Goal: Transaction & Acquisition: Purchase product/service

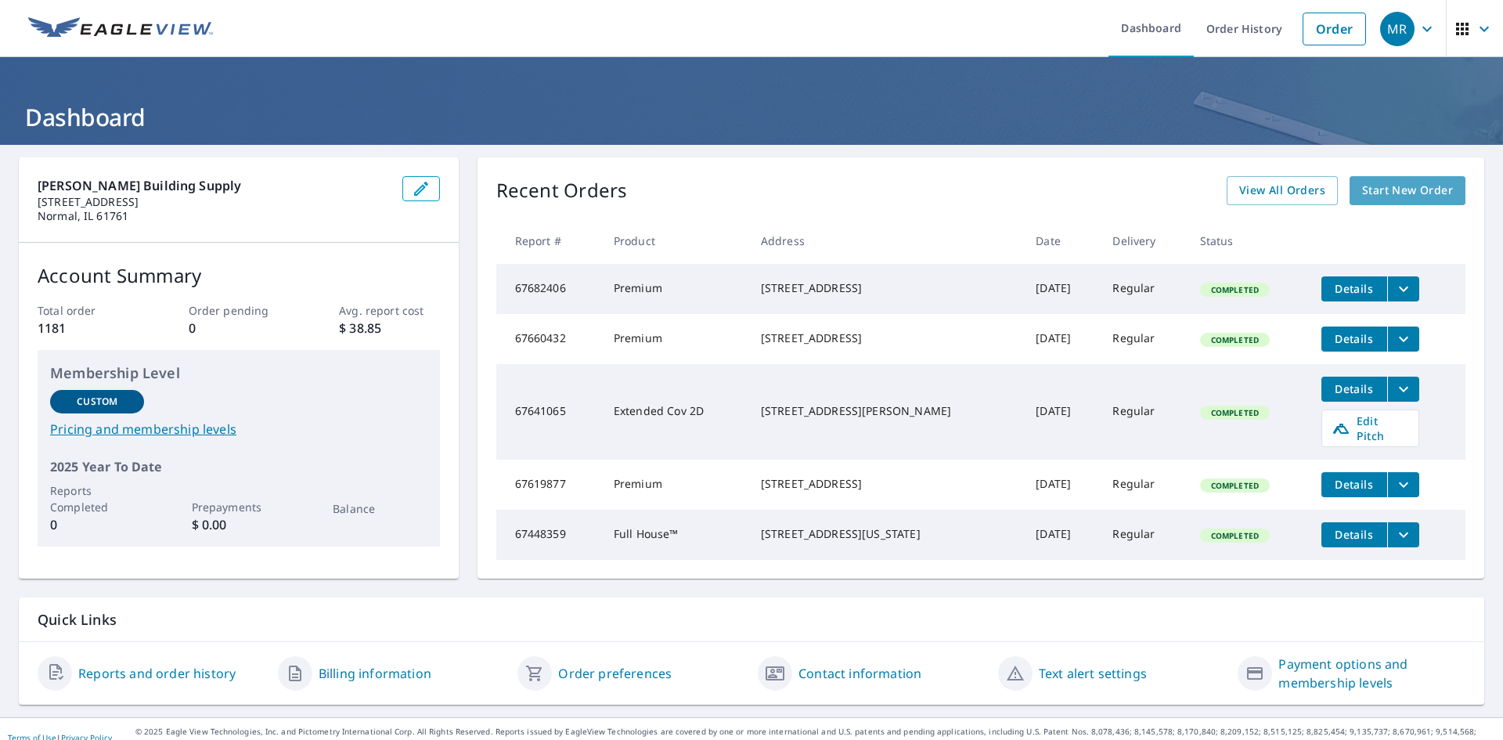
click at [1420, 188] on span "Start New Order" at bounding box center [1407, 191] width 91 height 20
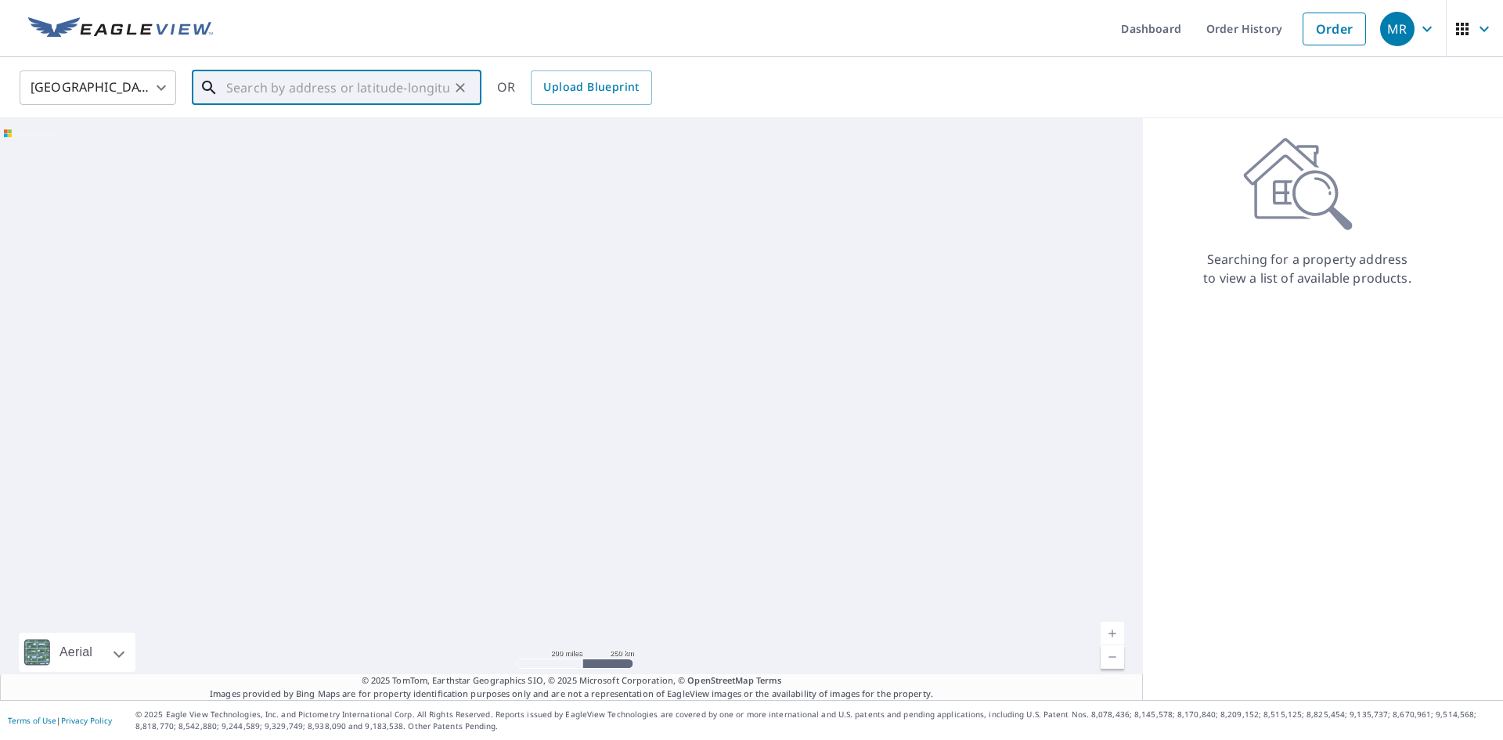
click at [381, 93] on input "text" at bounding box center [337, 88] width 223 height 44
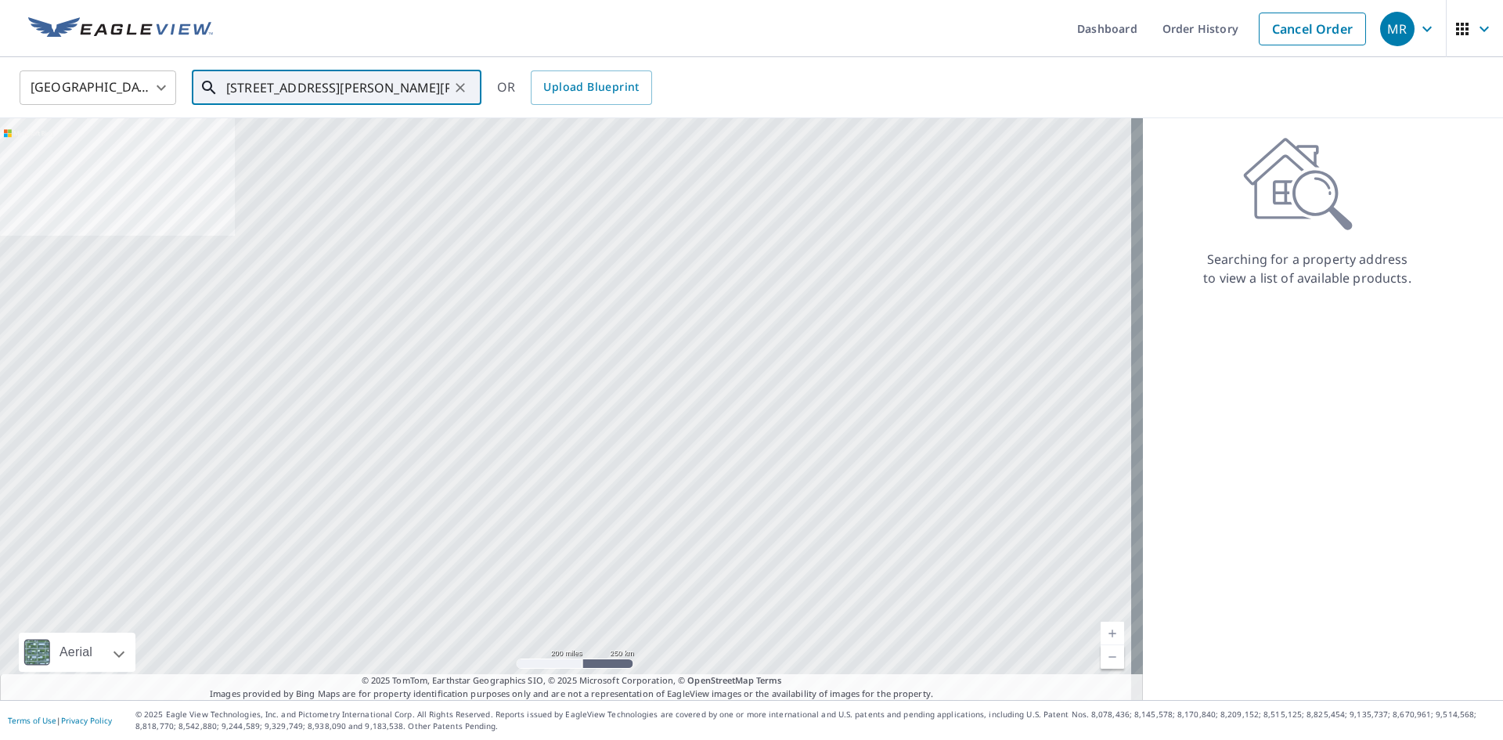
click at [278, 90] on input "[STREET_ADDRESS][PERSON_NAME][PERSON_NAME]" at bounding box center [337, 88] width 223 height 44
click at [328, 138] on span "[STREET_ADDRESS][PERSON_NAME]" at bounding box center [346, 133] width 246 height 19
type input "[STREET_ADDRESS][PERSON_NAME][PERSON_NAME]"
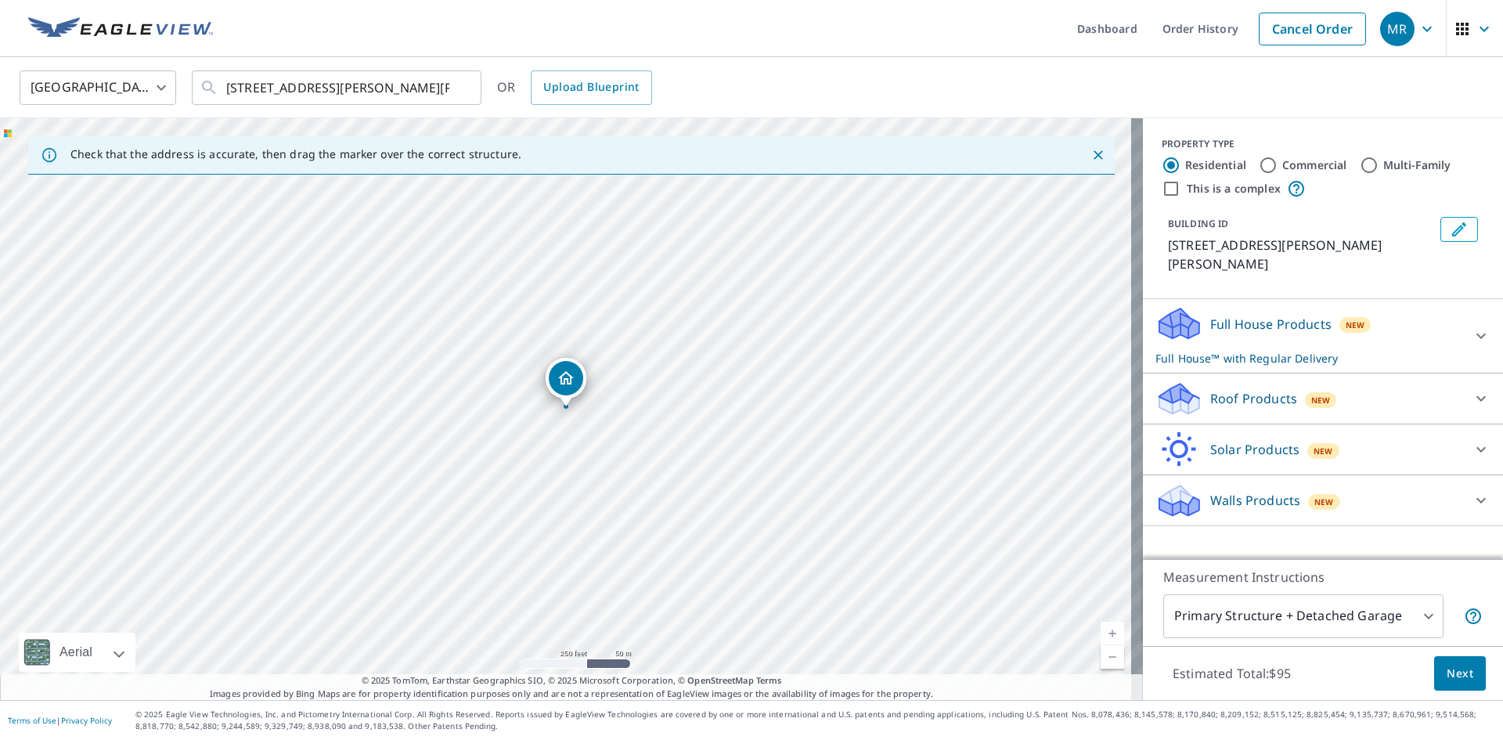
click at [1270, 491] on p "Walls Products" at bounding box center [1255, 500] width 90 height 19
click at [1423, 310] on div "Full House Products New Full House™ with Regular Delivery" at bounding box center [1309, 335] width 307 height 61
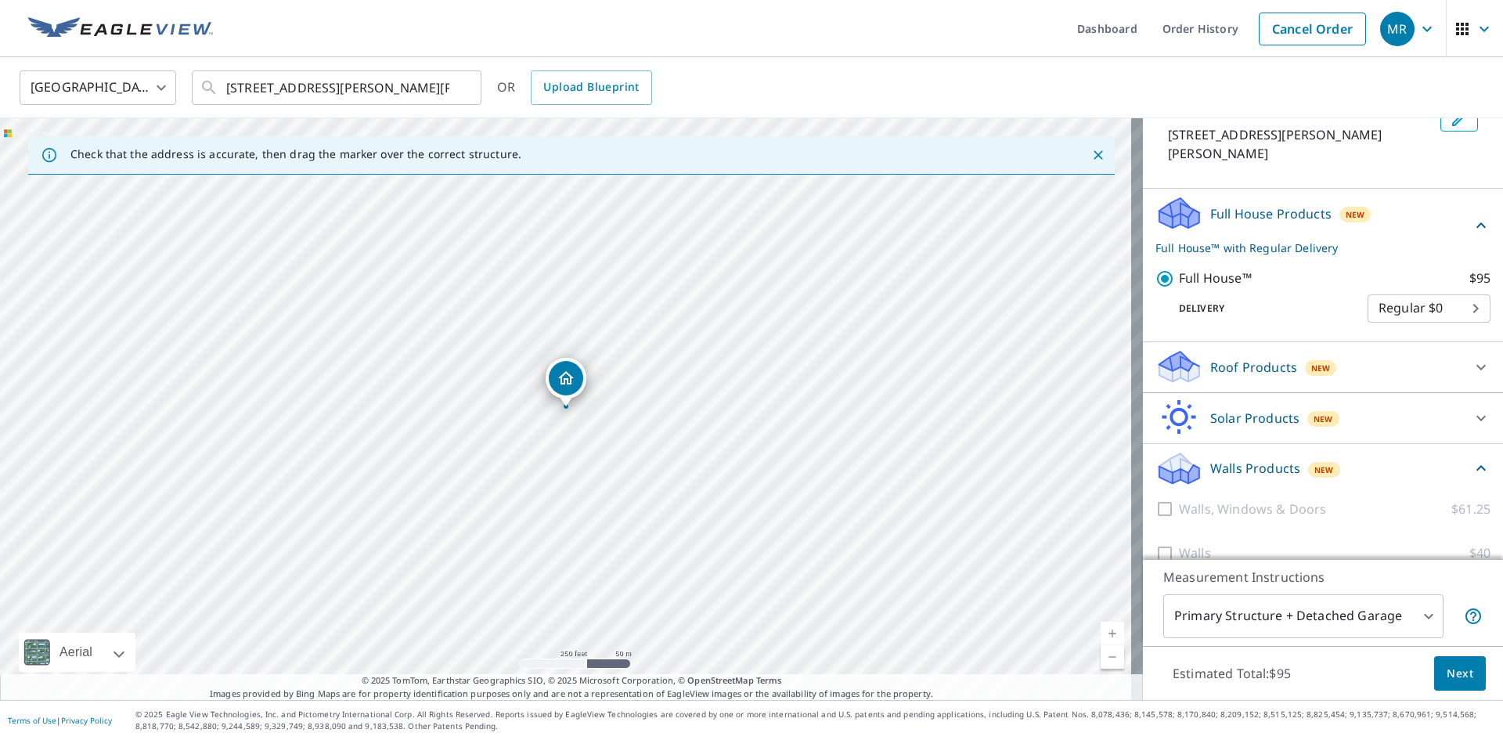
scroll to position [115, 0]
click at [1237, 454] on p "Walls Products" at bounding box center [1255, 463] width 90 height 19
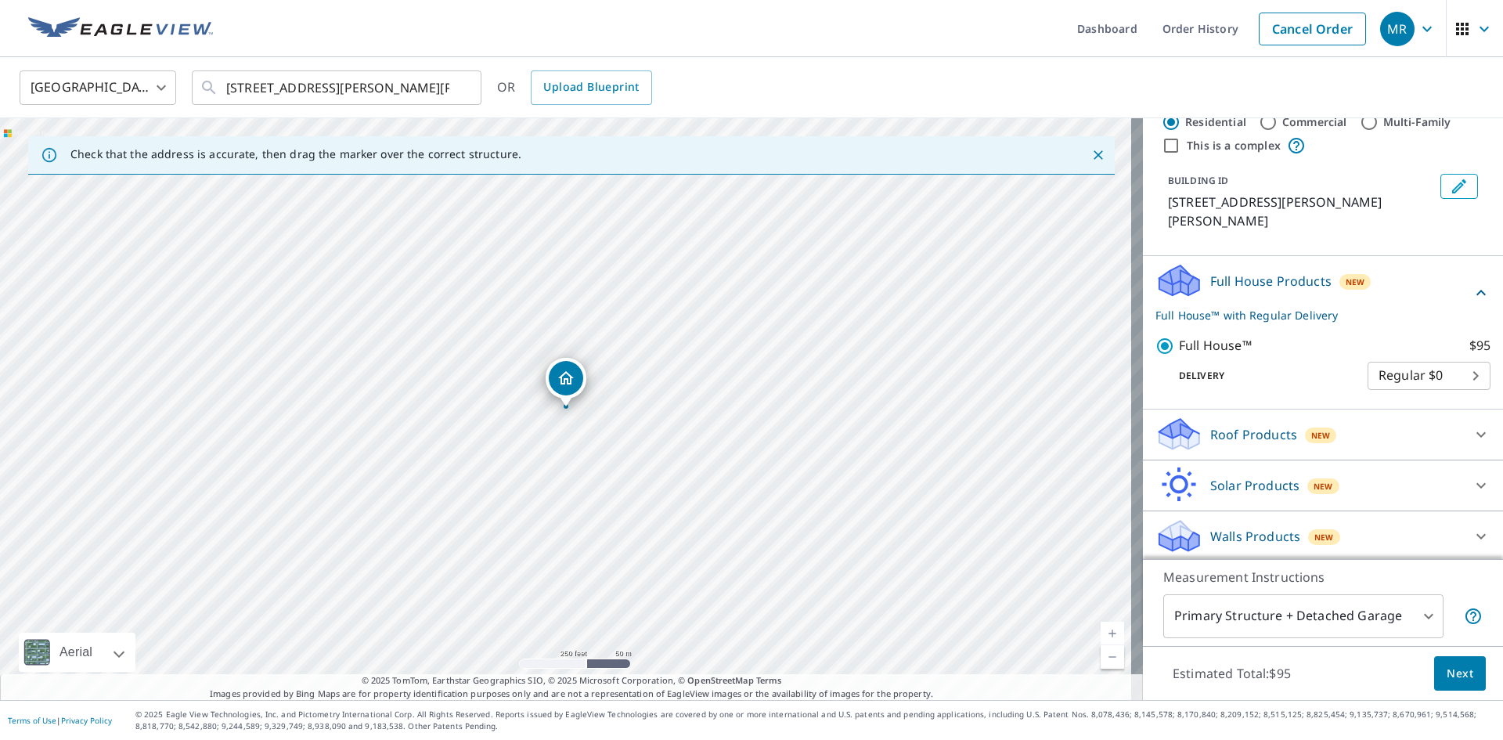
scroll to position [27, 0]
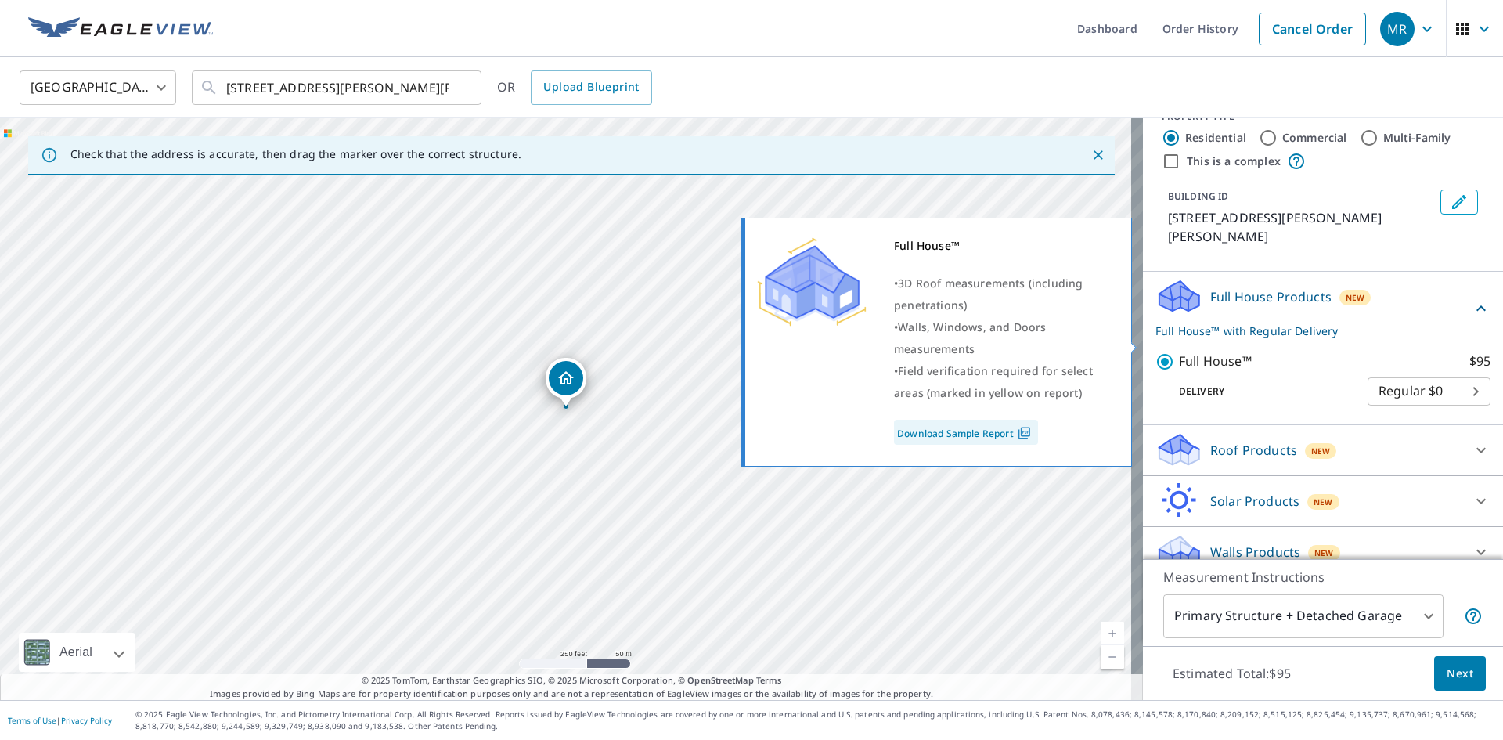
click at [1218, 352] on p "Full House™" at bounding box center [1215, 362] width 73 height 20
click at [1179, 352] on input "Full House™ $95" at bounding box center [1167, 361] width 23 height 19
checkbox input "false"
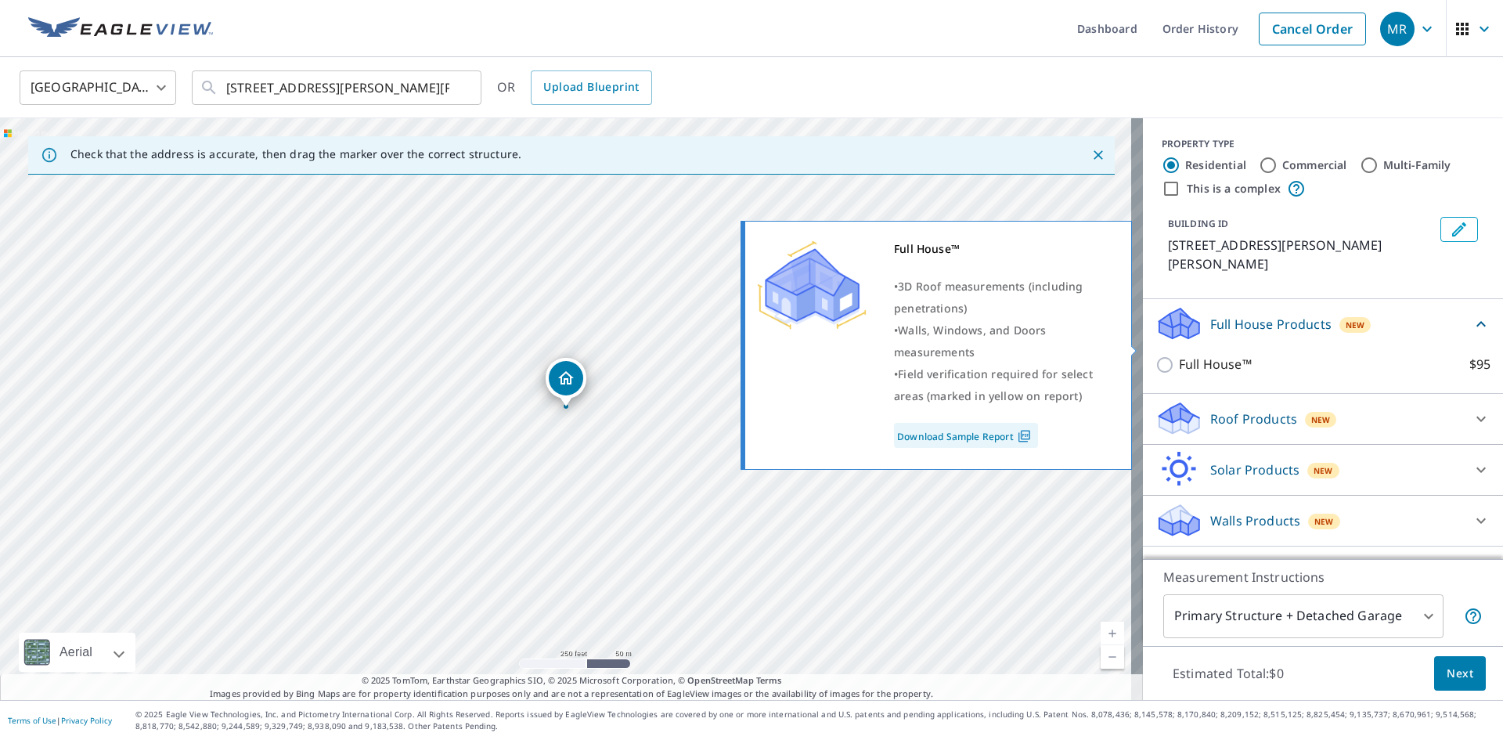
scroll to position [0, 0]
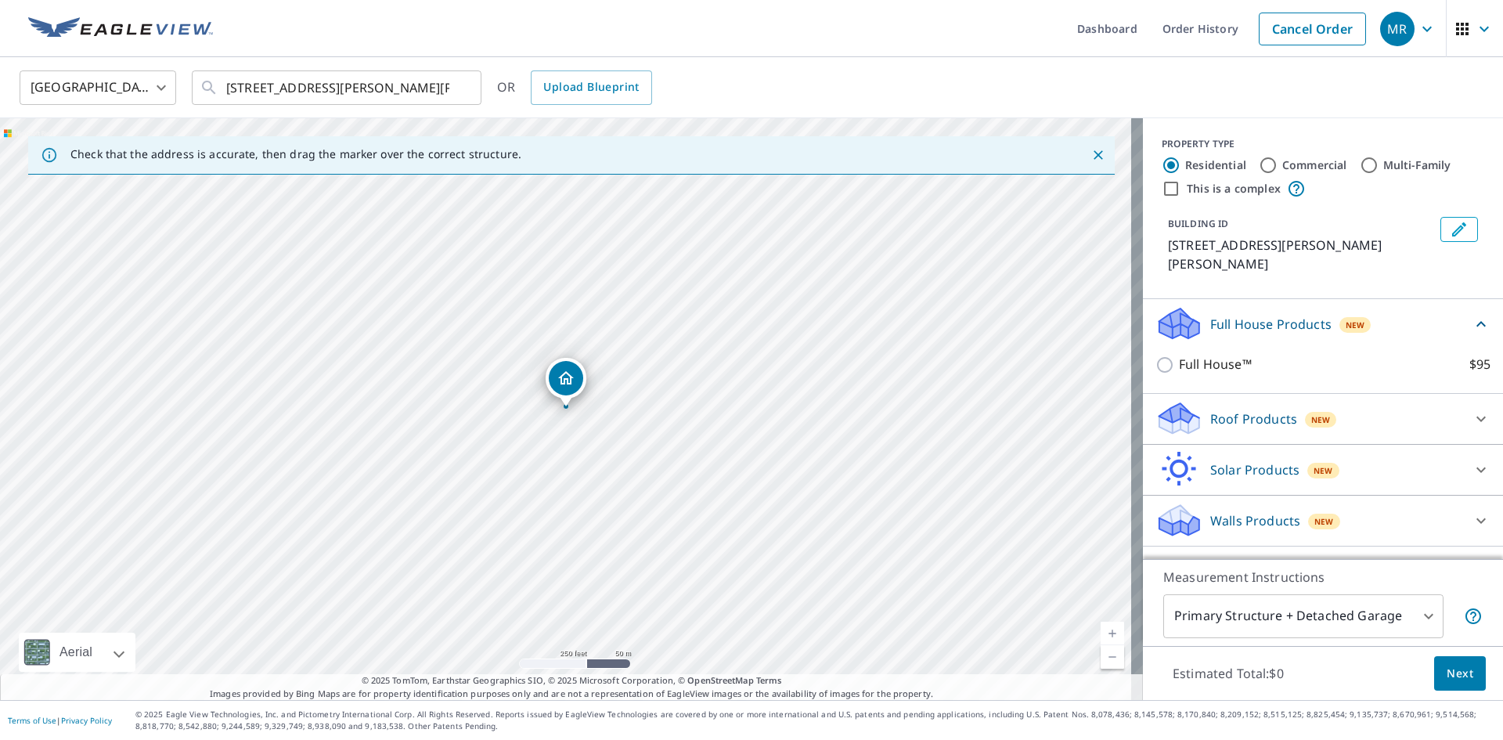
click at [1256, 511] on p "Walls Products" at bounding box center [1255, 520] width 90 height 19
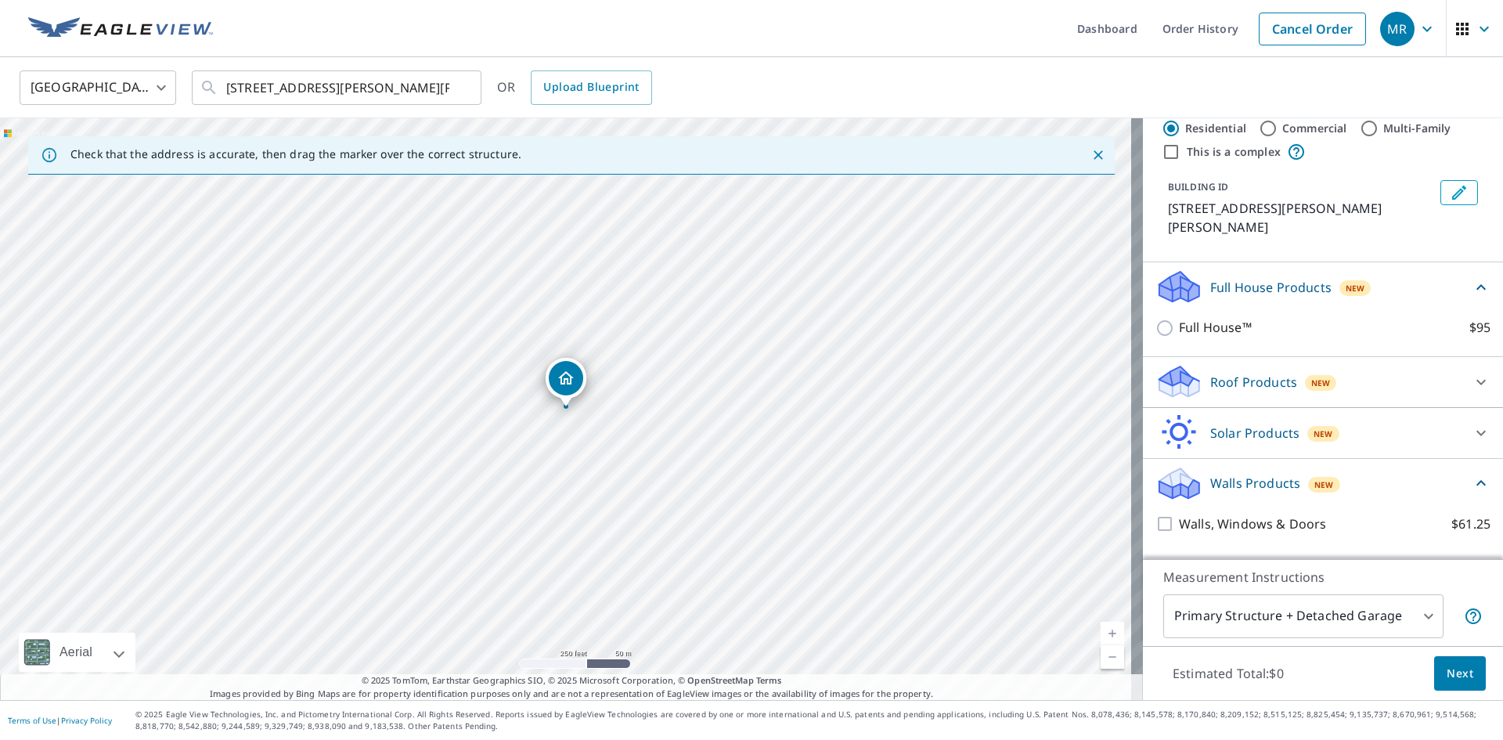
scroll to position [56, 0]
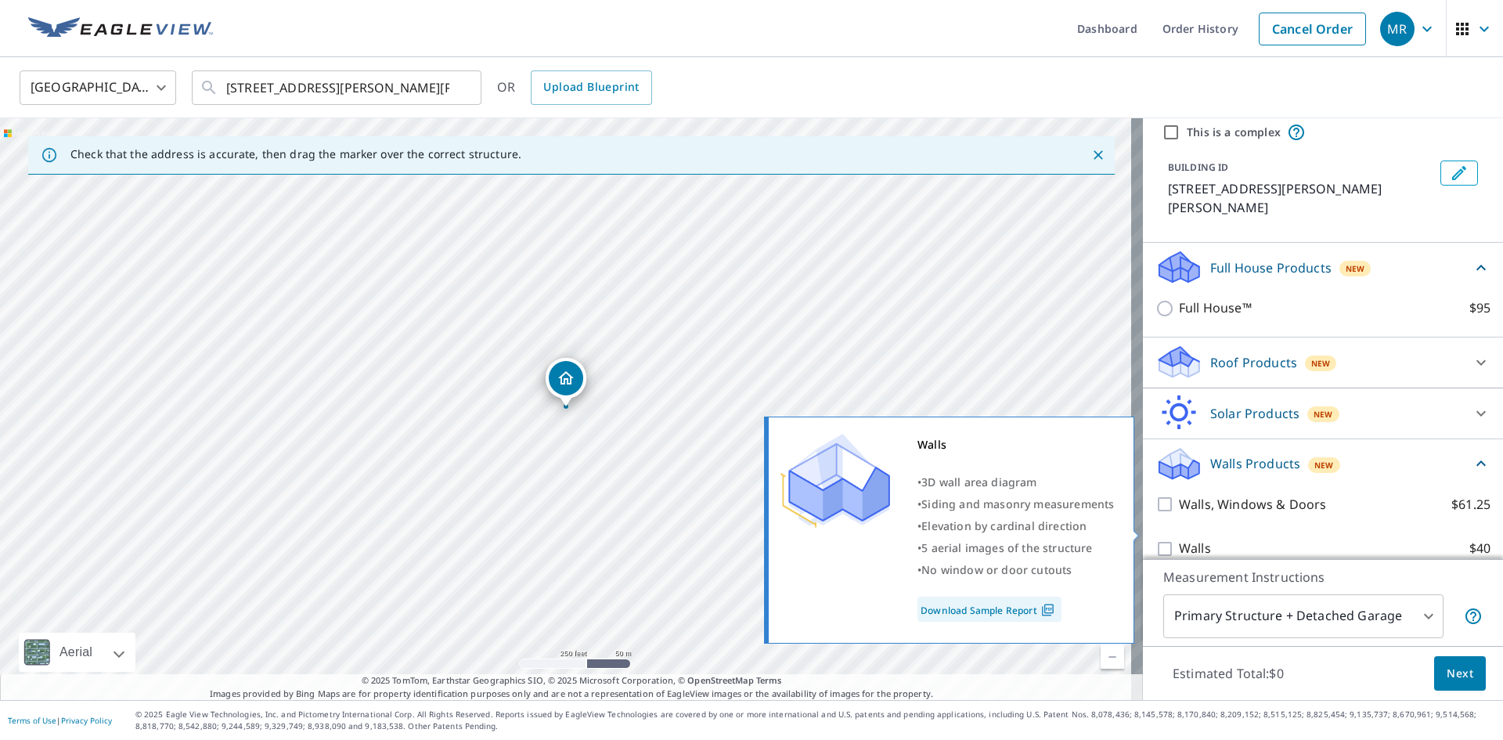
click at [1183, 539] on p "Walls" at bounding box center [1195, 549] width 32 height 20
click at [1179, 539] on input "Walls $40" at bounding box center [1167, 548] width 23 height 19
checkbox input "true"
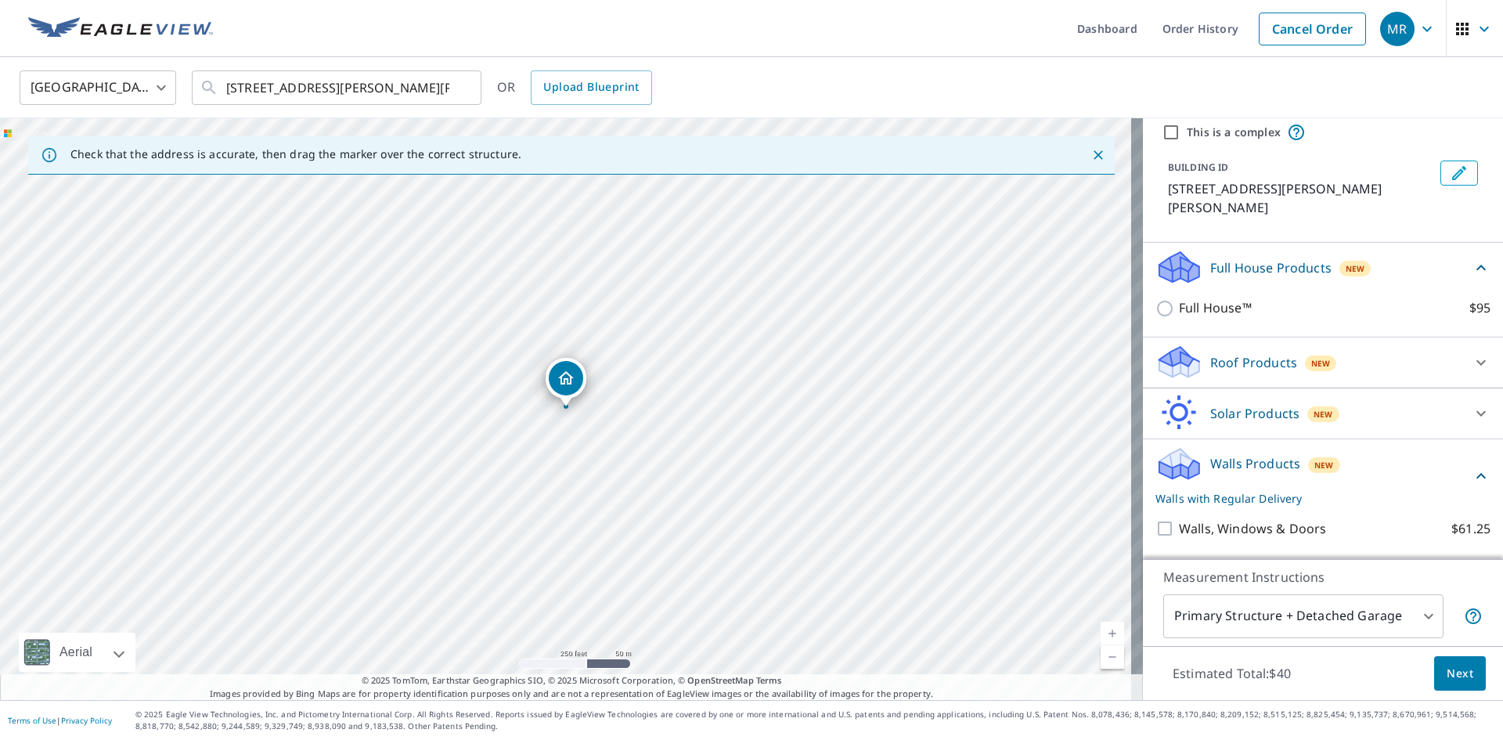
scroll to position [115, 0]
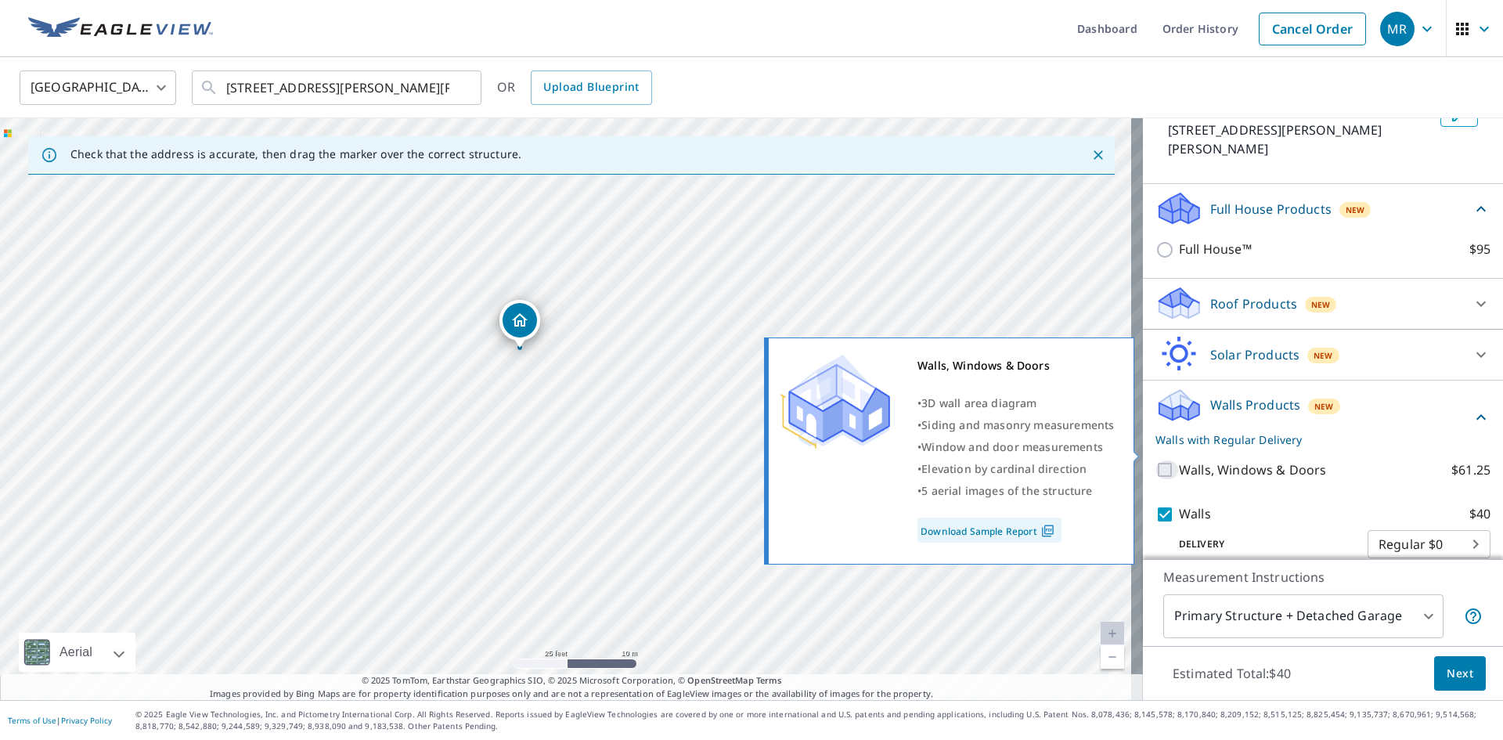
click at [1156, 460] on input "Walls, Windows & Doors $61.25" at bounding box center [1167, 469] width 23 height 19
checkbox input "true"
checkbox input "false"
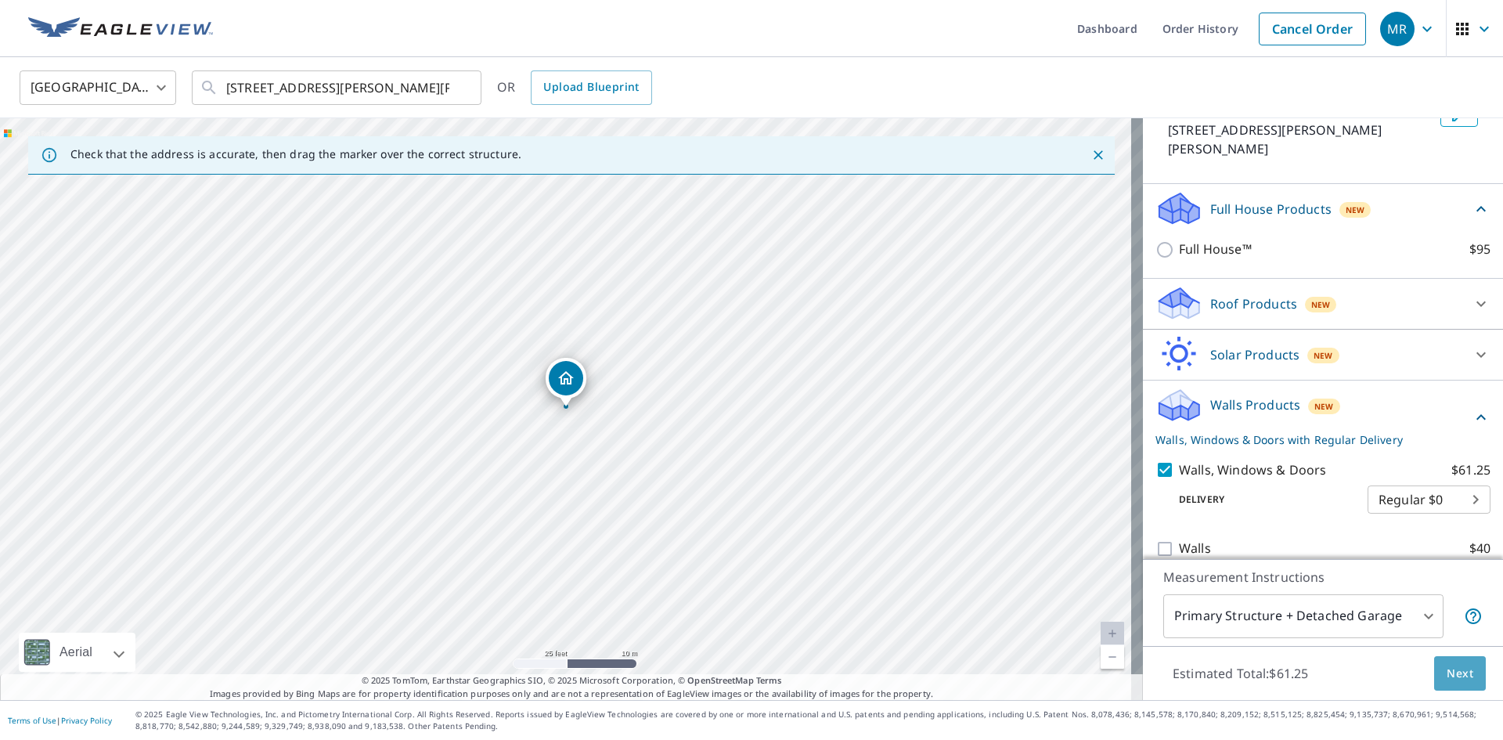
click at [1447, 667] on span "Next" at bounding box center [1460, 674] width 27 height 20
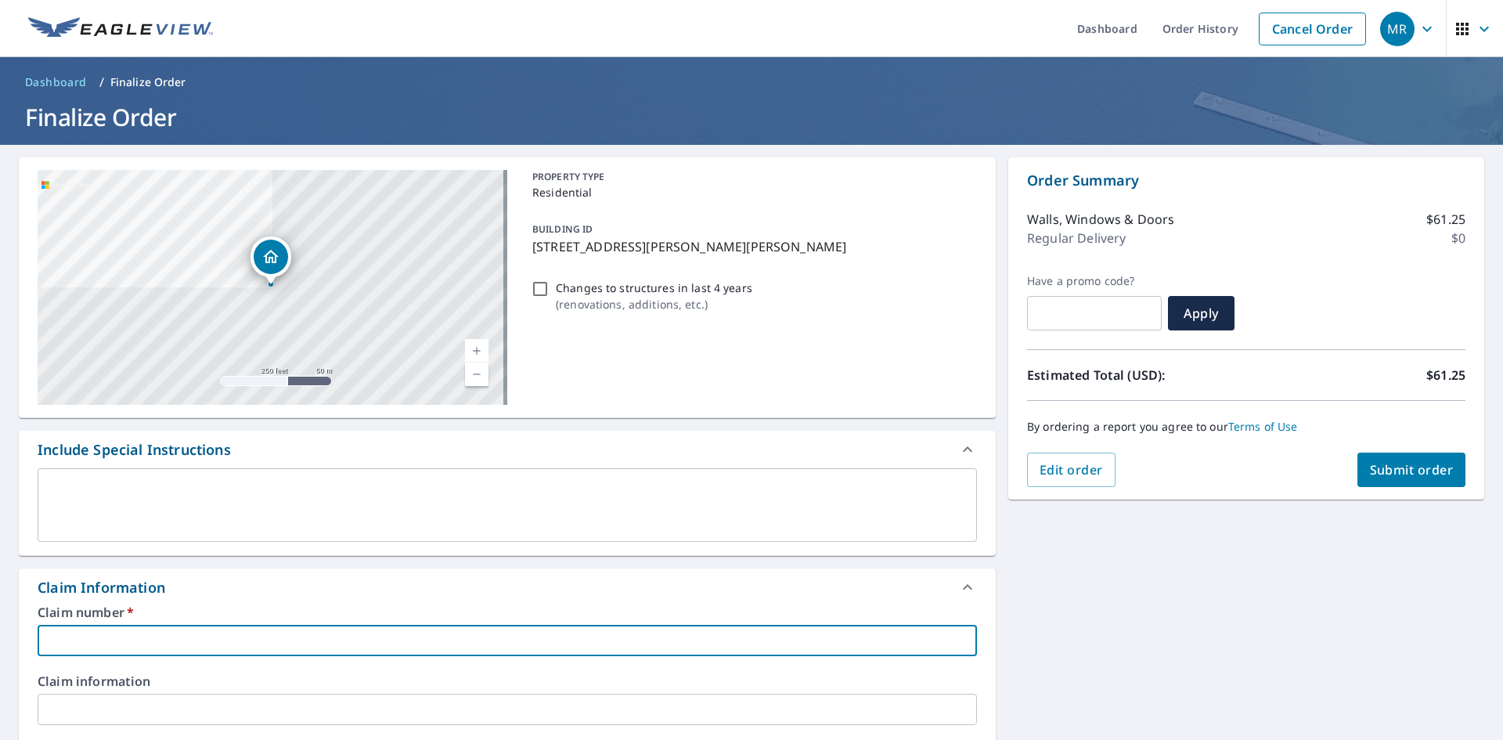
click at [195, 635] on input "text" at bounding box center [507, 640] width 939 height 31
paste input "7941818"
type input "7941818"
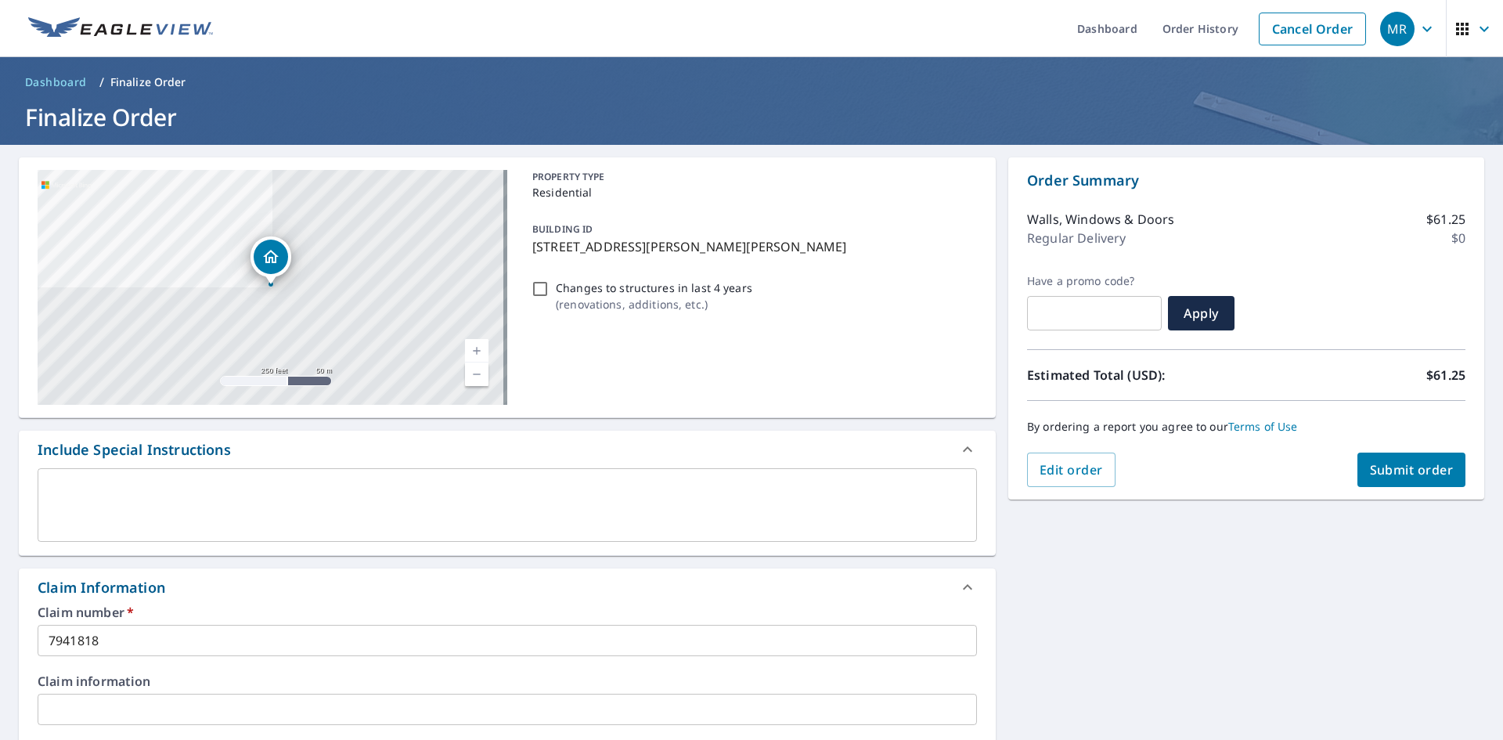
click at [1086, 640] on div "[STREET_ADDRESS][PERSON_NAME][PERSON_NAME] A standard road map Aerial A detaile…" at bounding box center [751, 719] width 1503 height 1148
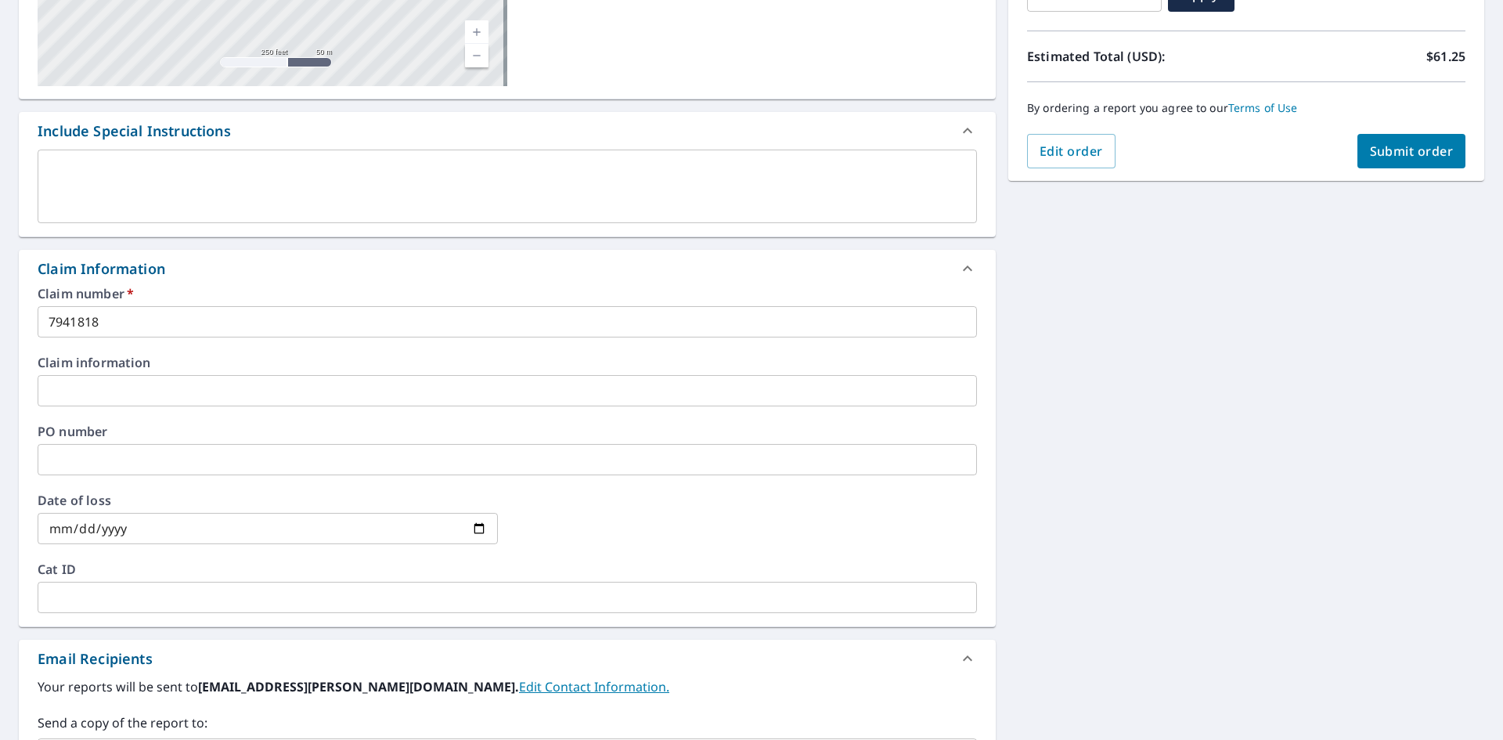
scroll to position [124, 0]
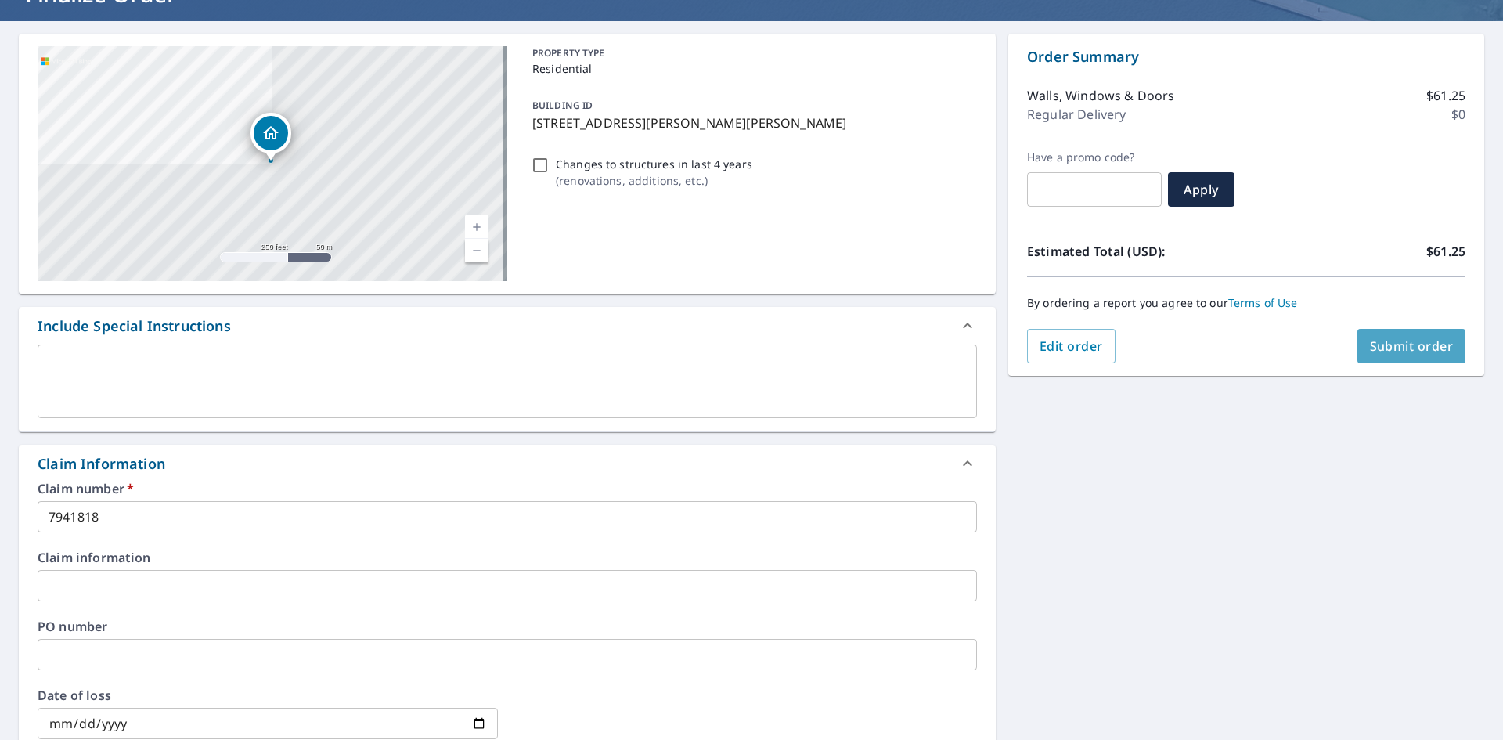
click at [1395, 345] on span "Submit order" at bounding box center [1412, 345] width 84 height 17
